Goal: Transaction & Acquisition: Purchase product/service

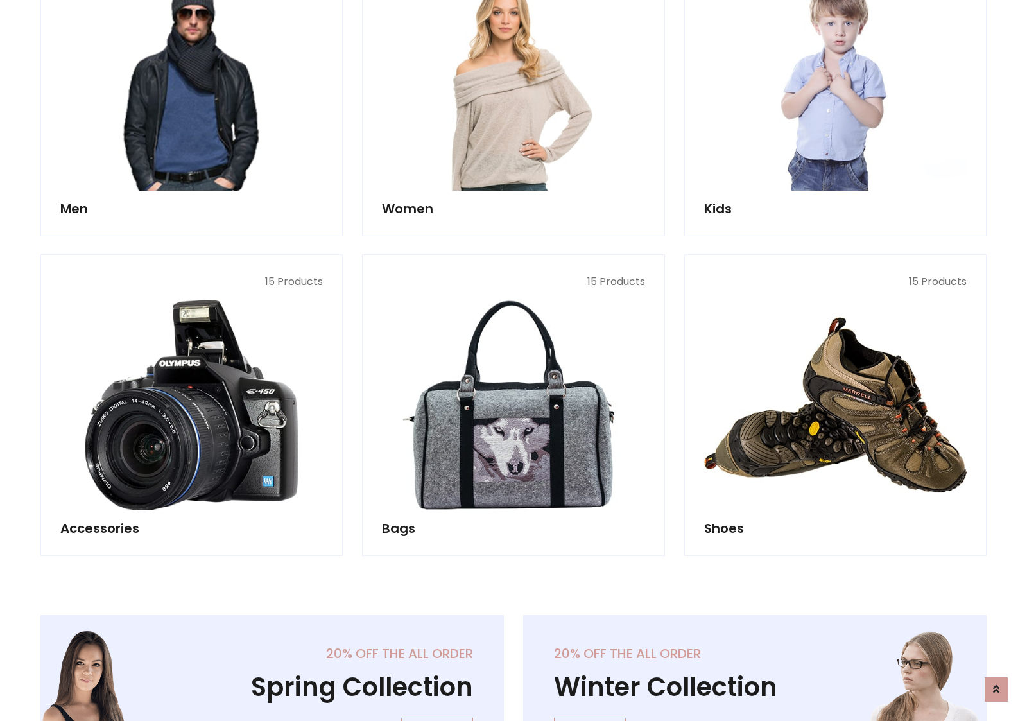
scroll to position [429, 0]
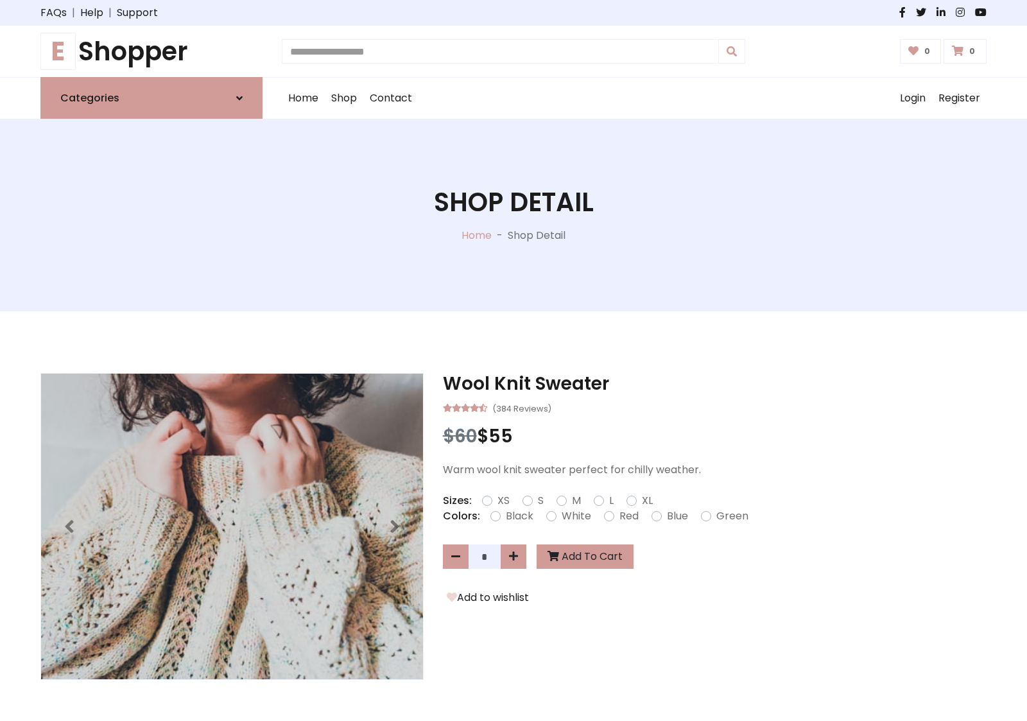
click at [152, 51] on h1 "E Shopper" at bounding box center [151, 51] width 222 height 31
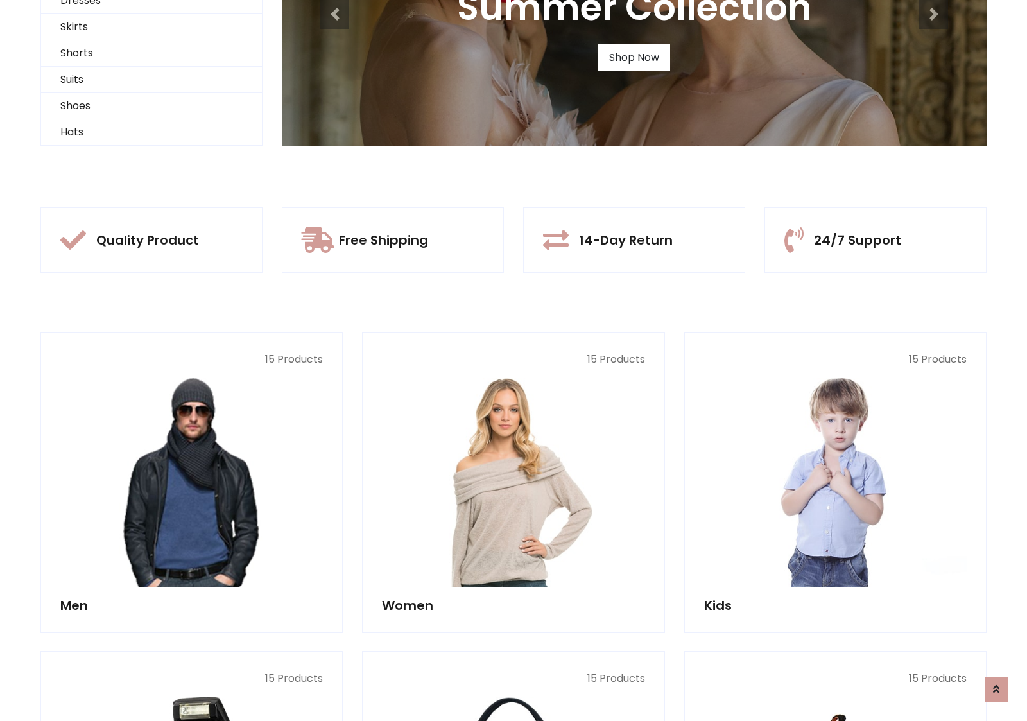
scroll to position [124, 0]
